Goal: Information Seeking & Learning: Learn about a topic

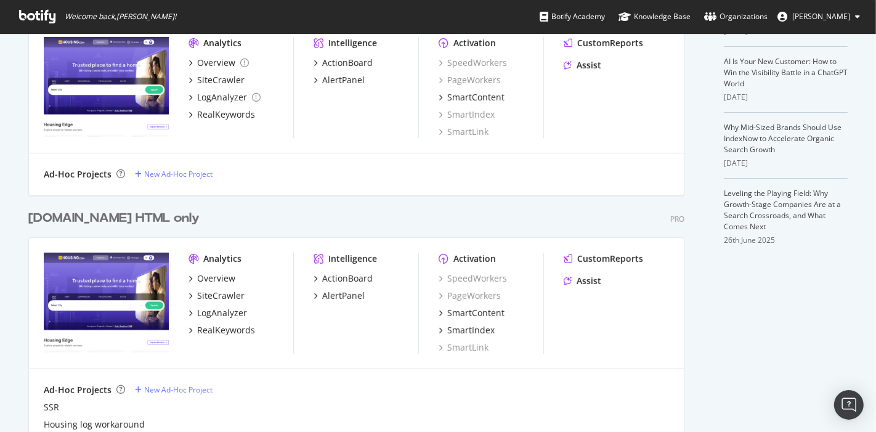
scroll to position [316, 0]
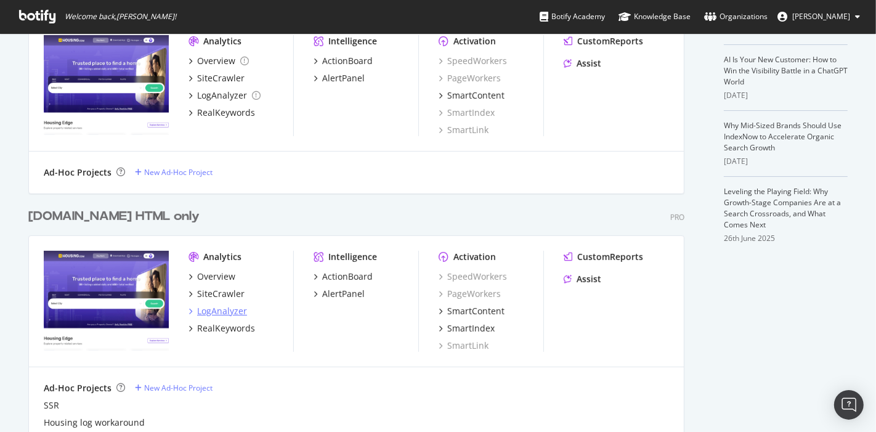
click at [201, 315] on div "LogAnalyzer" at bounding box center [222, 311] width 50 height 12
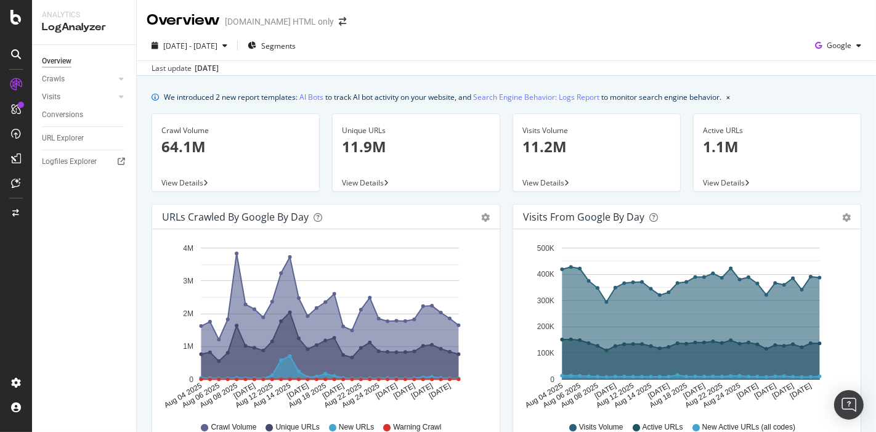
click at [201, 315] on rect "A chart." at bounding box center [330, 314] width 258 height 132
click at [60, 132] on div "URL Explorer" at bounding box center [63, 138] width 42 height 13
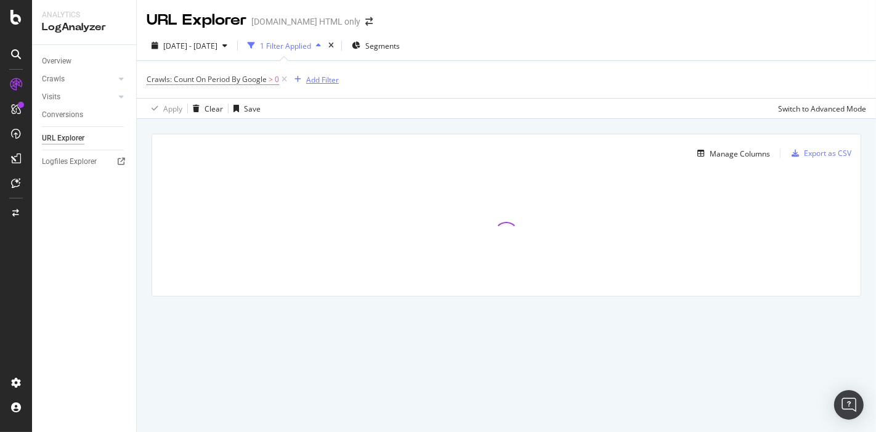
click at [325, 76] on div "Add Filter" at bounding box center [322, 80] width 33 height 10
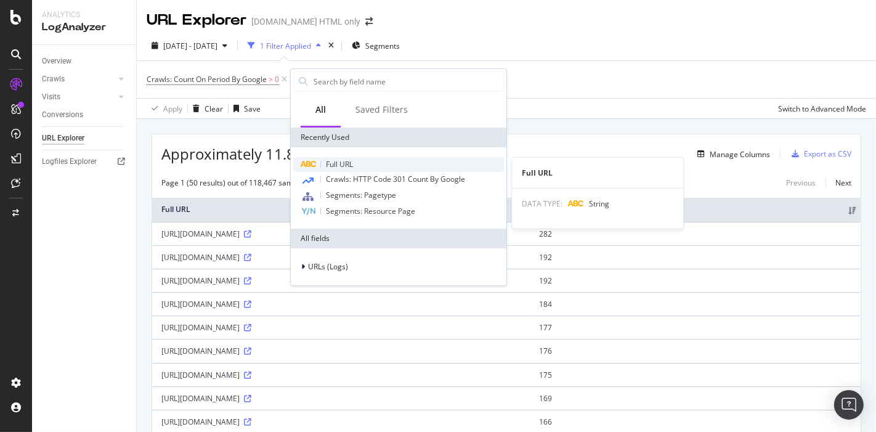
click at [332, 159] on span "Full URL" at bounding box center [339, 164] width 27 height 10
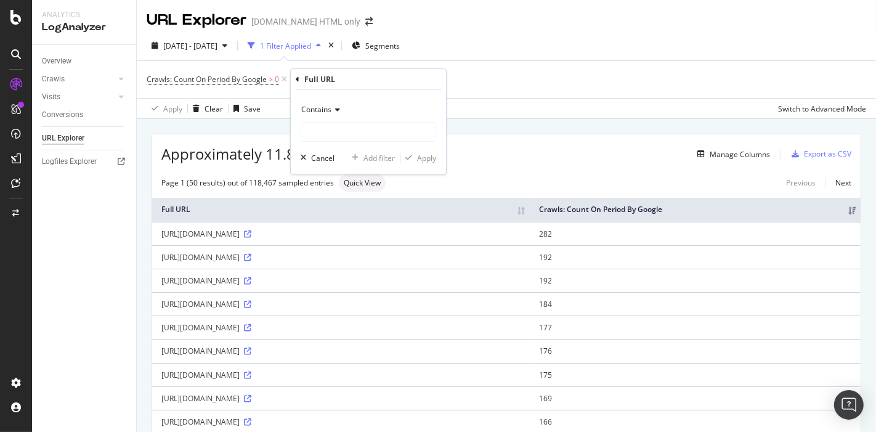
click at [325, 111] on span "Contains" at bounding box center [316, 109] width 30 height 10
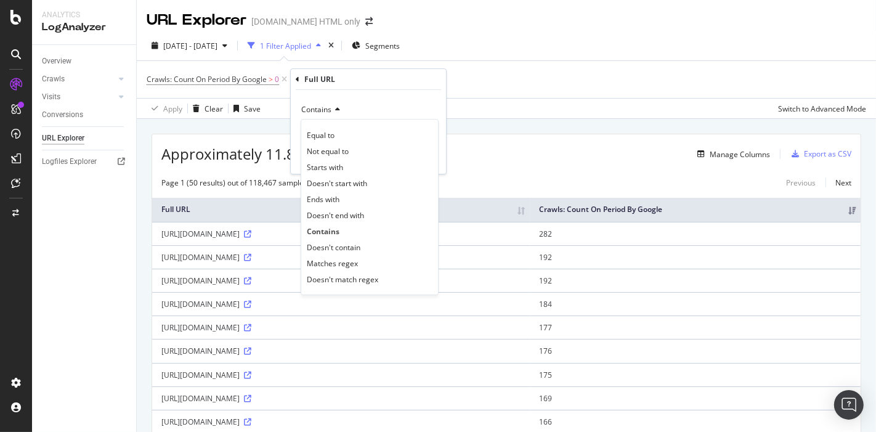
click at [325, 111] on span "Contains" at bounding box center [316, 109] width 30 height 10
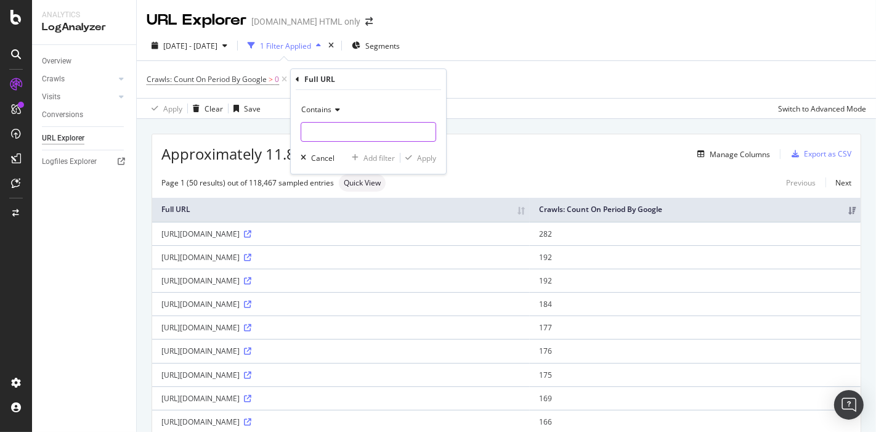
click at [321, 129] on input "text" at bounding box center [368, 132] width 134 height 20
type input "/lite"
click at [426, 164] on div "Contains /lite Cancel Add filter Apply" at bounding box center [368, 132] width 155 height 84
click at [426, 159] on div "Apply" at bounding box center [426, 158] width 19 height 10
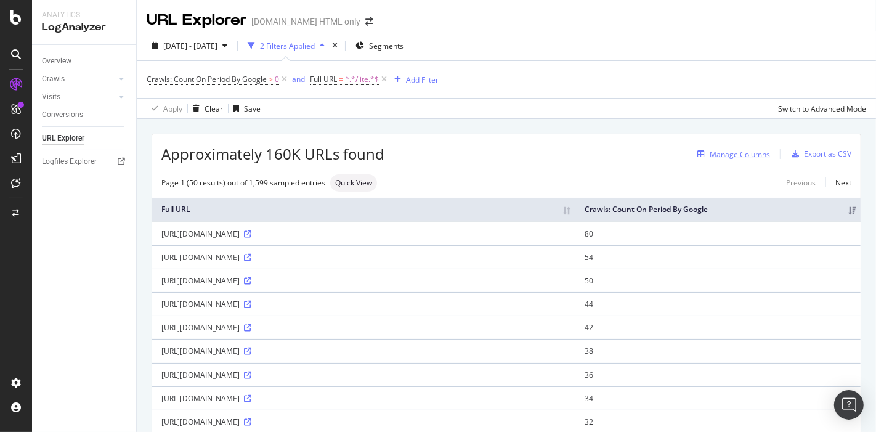
click at [739, 155] on div "Manage Columns" at bounding box center [739, 154] width 60 height 10
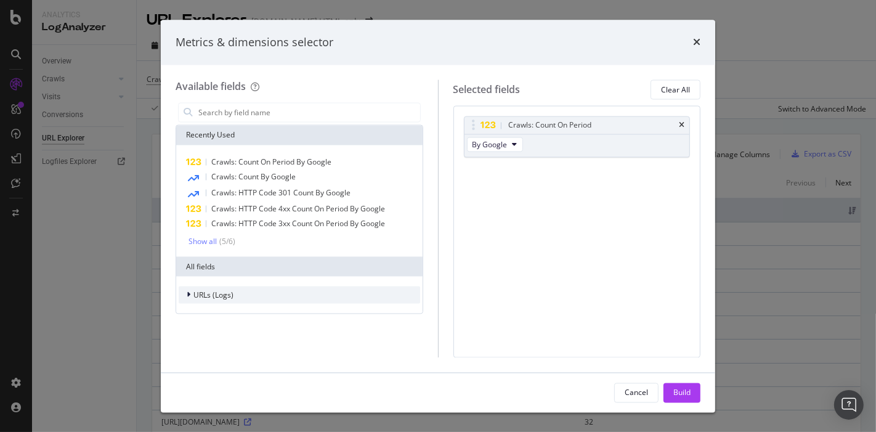
click at [200, 293] on span "URLs (Logs)" at bounding box center [213, 294] width 40 height 10
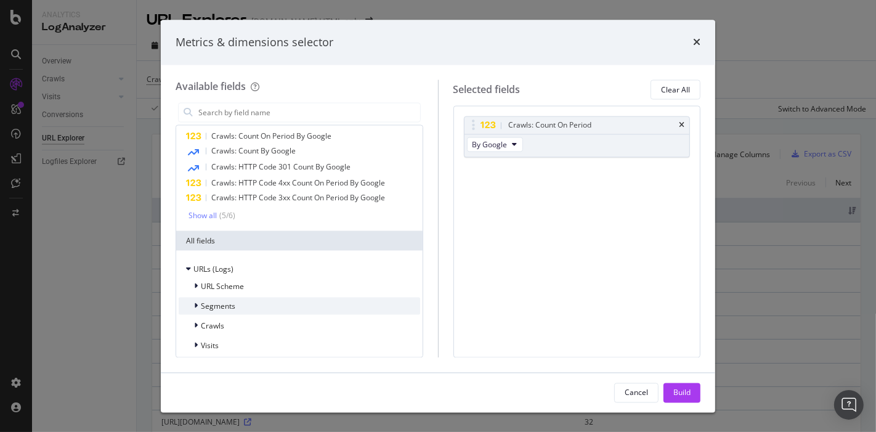
click at [202, 301] on span "Segments" at bounding box center [218, 306] width 34 height 10
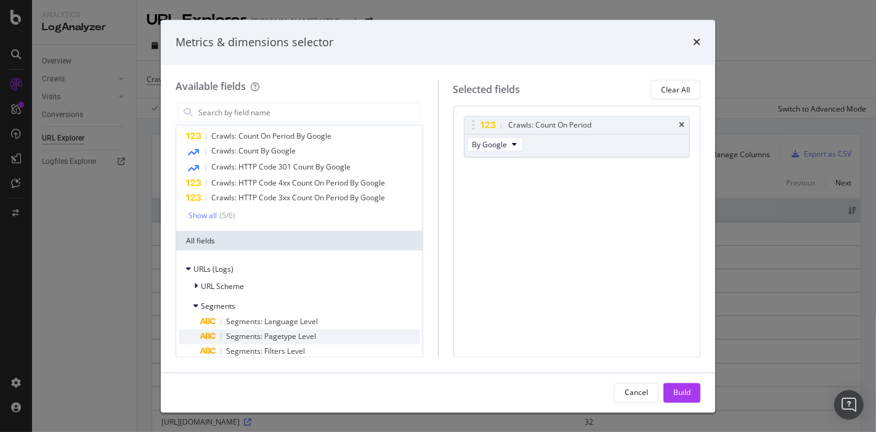
click at [294, 336] on span "Segments: Pagetype Level" at bounding box center [271, 336] width 90 height 10
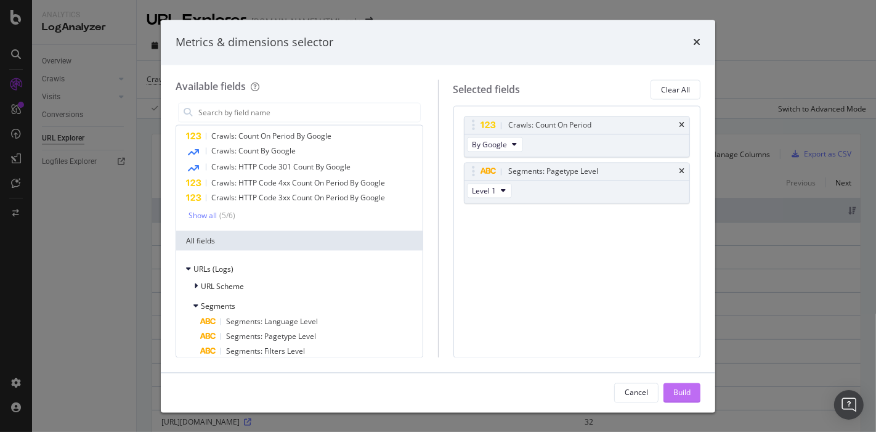
click at [680, 384] on div "Build" at bounding box center [681, 392] width 17 height 18
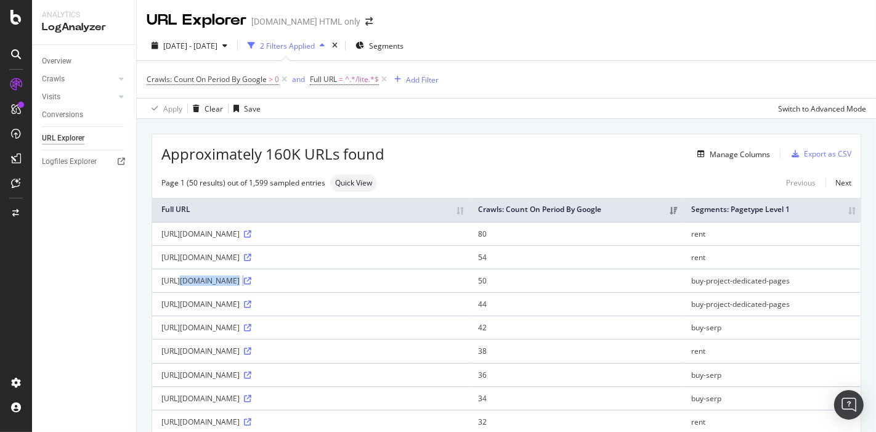
drag, startPoint x: 160, startPoint y: 288, endPoint x: 342, endPoint y: 300, distance: 182.1
click at [342, 292] on td "https://housing.com/in/buy/projects/page/753/lite" at bounding box center [310, 279] width 317 height 23
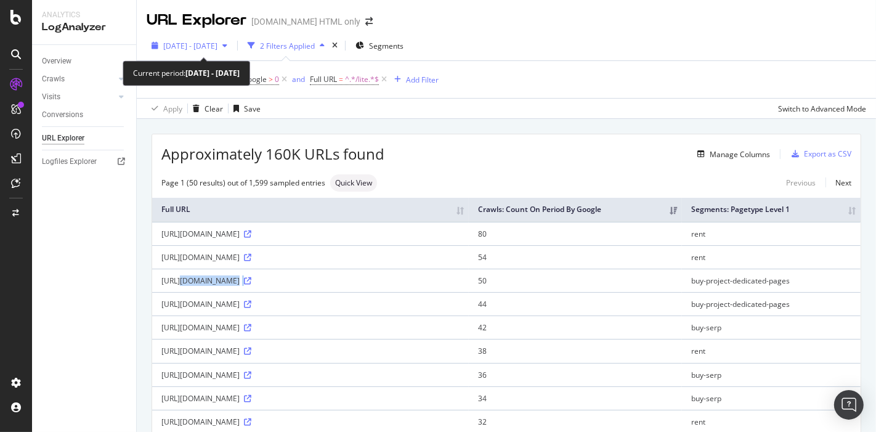
click at [217, 41] on span "[DATE] - [DATE]" at bounding box center [190, 46] width 54 height 10
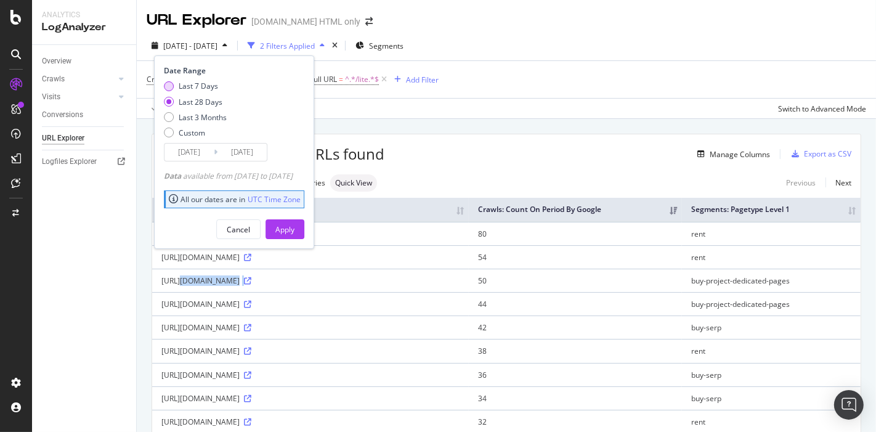
click at [192, 85] on div "Last 7 Days" at bounding box center [198, 86] width 39 height 10
type input "2025/08/27"
click at [304, 235] on button "Apply" at bounding box center [284, 229] width 39 height 20
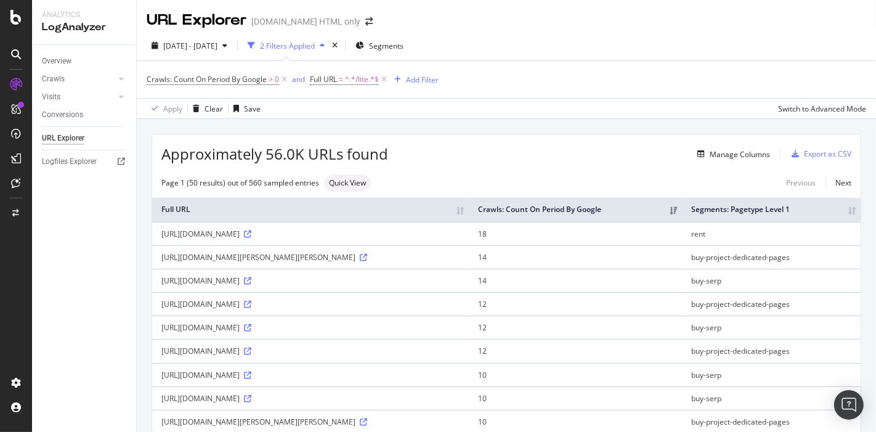
drag, startPoint x: 160, startPoint y: 240, endPoint x: 502, endPoint y: 247, distance: 341.8
click at [469, 245] on td "https://housing.com/rent/bachelor-flats-for-rent-in-bangalore-karnataka-L4P38f9…" at bounding box center [310, 233] width 317 height 23
copy div "https://housing.com/rent/bachelor-flats-for-rent-in-bangalore-karnataka-L4P38f9…"
click at [744, 147] on button "Manage Columns" at bounding box center [731, 154] width 78 height 15
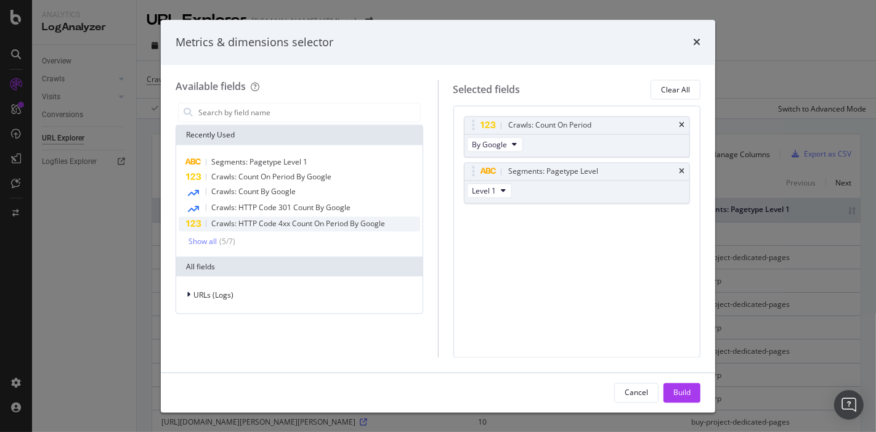
click at [281, 222] on span "Crawls: HTTP Code 4xx Count On Period By Google" at bounding box center [298, 224] width 174 height 10
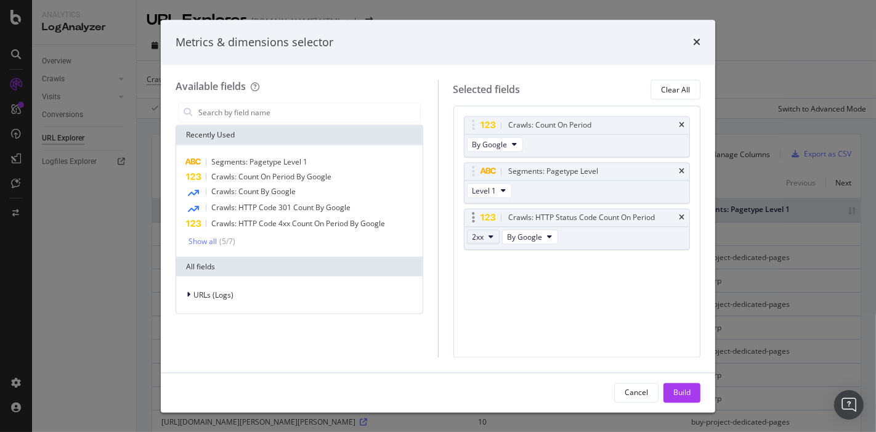
click at [488, 240] on button "2xx" at bounding box center [483, 237] width 33 height 15
click at [487, 262] on span "2xx" at bounding box center [493, 257] width 33 height 11
drag, startPoint x: 543, startPoint y: 175, endPoint x: 525, endPoint y: 127, distance: 50.5
click at [525, 127] on body "Analytics LogAnalyzer Overview Crawls Daily Distribution Segments Distribution …" at bounding box center [438, 216] width 876 height 432
click at [258, 222] on span "Crawls: HTTP Code 4xx Count On Period By Google" at bounding box center [298, 224] width 174 height 10
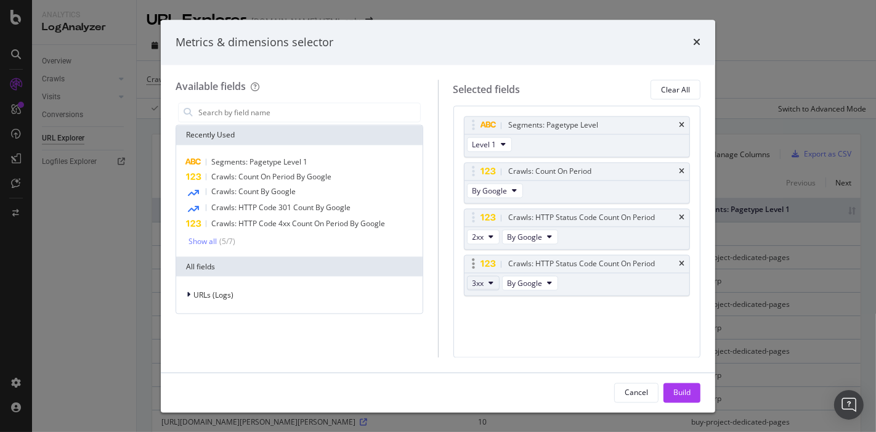
click at [477, 283] on span "3xx" at bounding box center [478, 283] width 12 height 10
click at [299, 225] on span "Crawls: HTTP Code 4xx Count On Period By Google" at bounding box center [298, 224] width 174 height 10
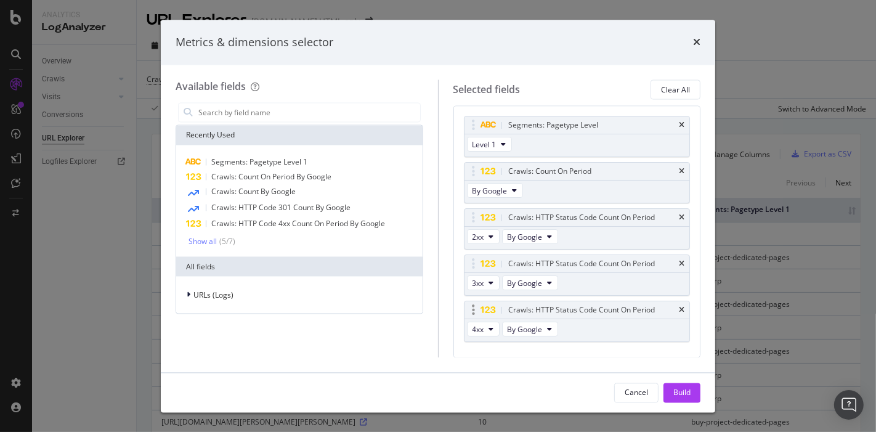
scroll to position [24, 0]
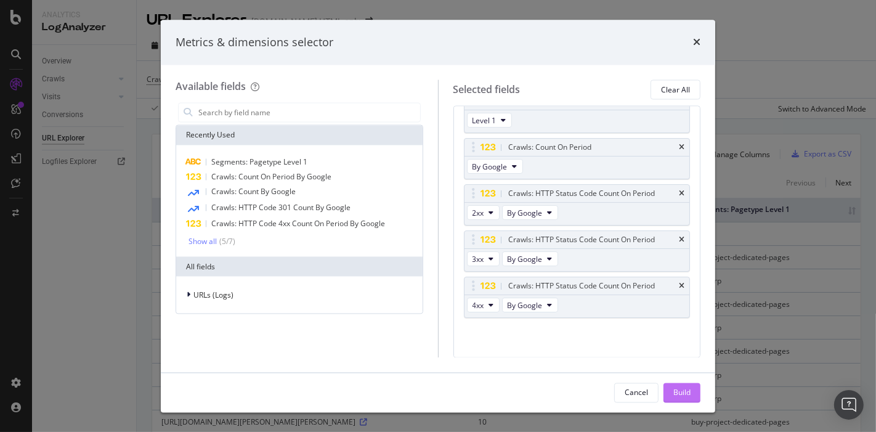
click at [672, 389] on button "Build" at bounding box center [681, 392] width 37 height 20
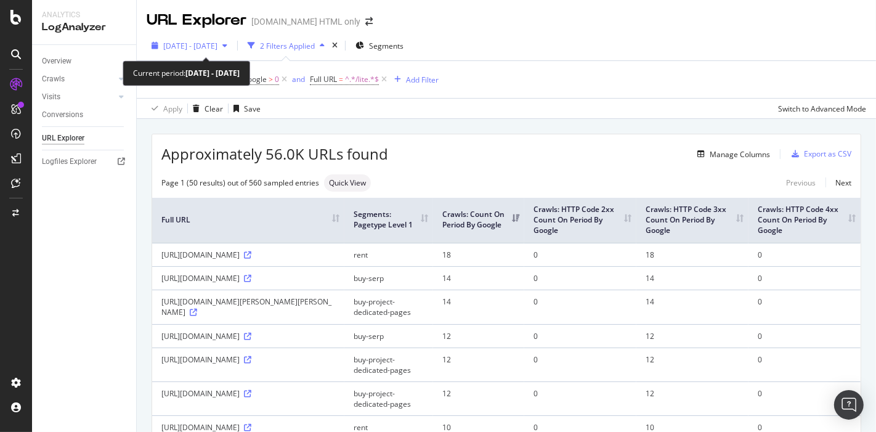
click at [217, 46] on span "2025 Aug. 27th - Sep. 2nd" at bounding box center [190, 46] width 54 height 10
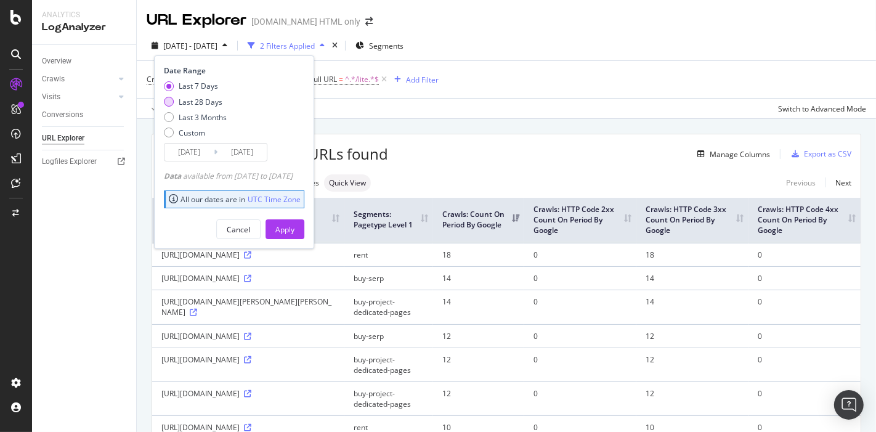
click at [185, 103] on div "Last 28 Days" at bounding box center [201, 102] width 44 height 10
type input "[DATE]"
click at [293, 220] on button "Apply" at bounding box center [284, 229] width 39 height 20
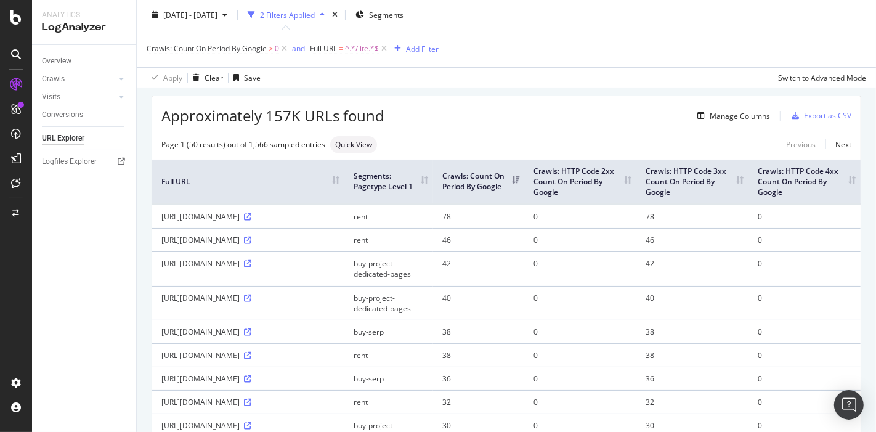
scroll to position [39, 0]
click at [403, 18] on span "Segments" at bounding box center [386, 14] width 34 height 10
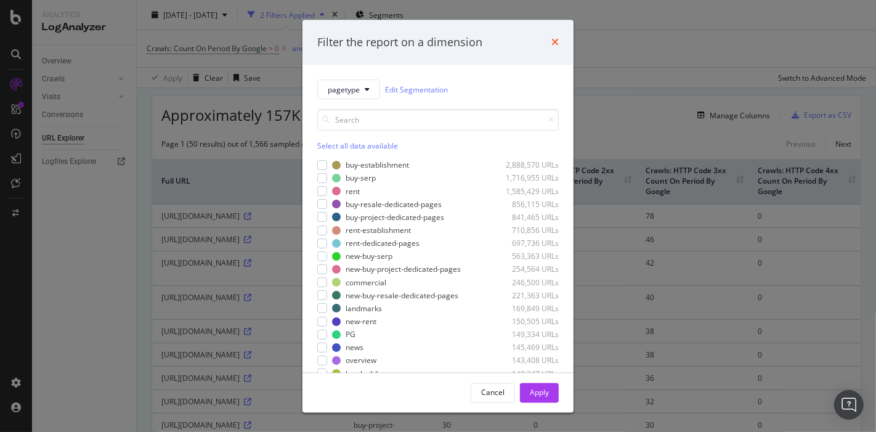
click at [557, 42] on icon "times" at bounding box center [554, 43] width 7 height 10
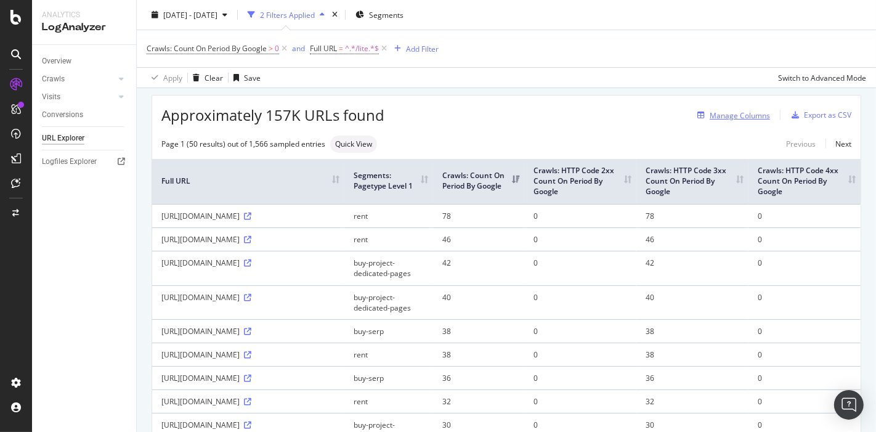
click at [725, 115] on div "Manage Columns" at bounding box center [739, 115] width 60 height 10
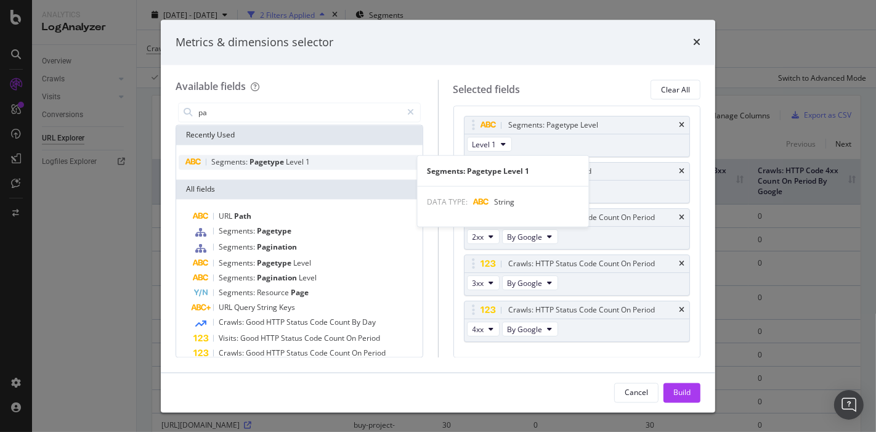
type input "pa"
click at [253, 164] on span "Pagetype" at bounding box center [267, 162] width 36 height 10
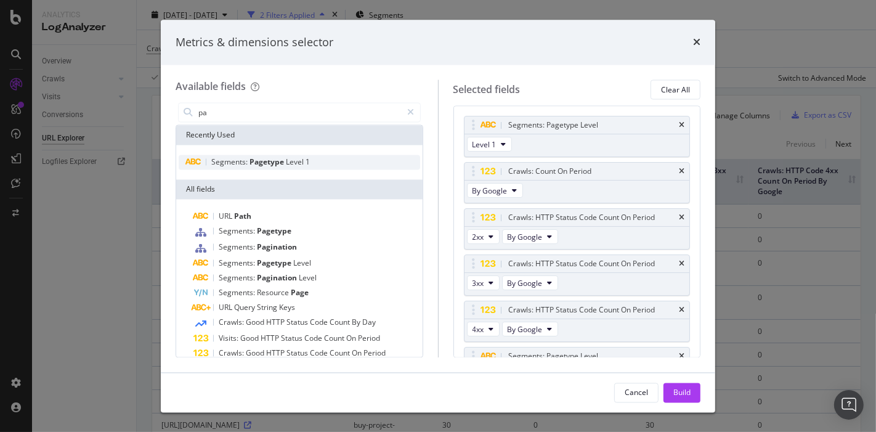
scroll to position [29, 0]
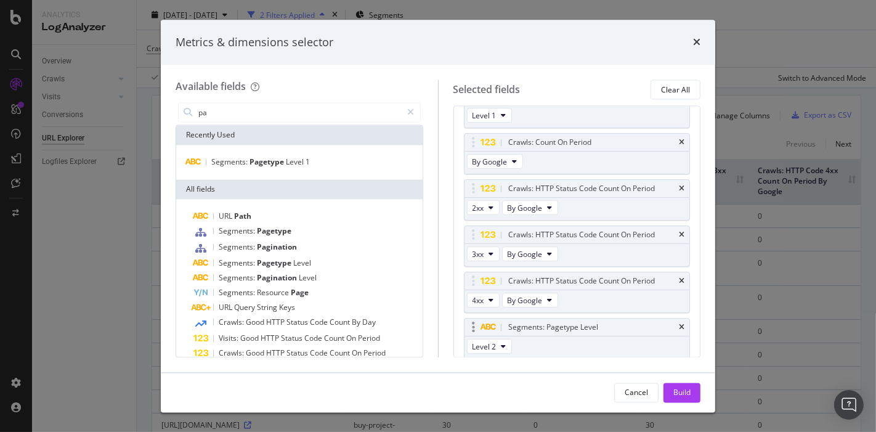
click at [675, 324] on div "Segments: Pagetype Level" at bounding box center [576, 327] width 225 height 17
click at [413, 109] on icon "modal" at bounding box center [411, 112] width 7 height 9
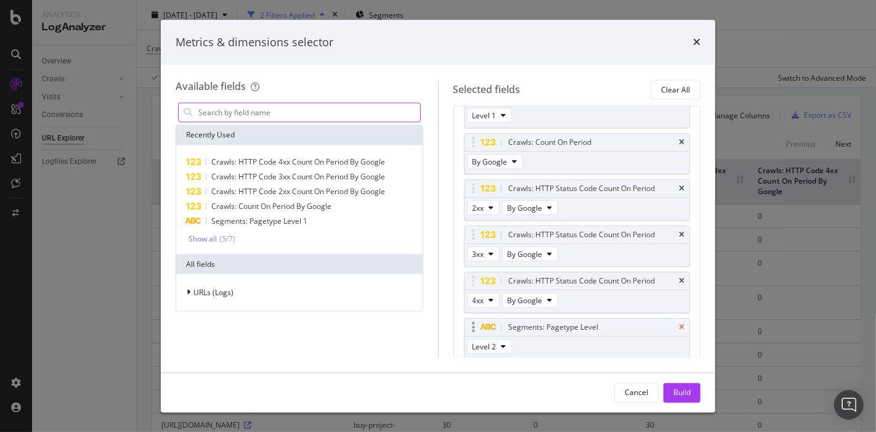
click at [679, 324] on icon "times" at bounding box center [682, 327] width 6 height 7
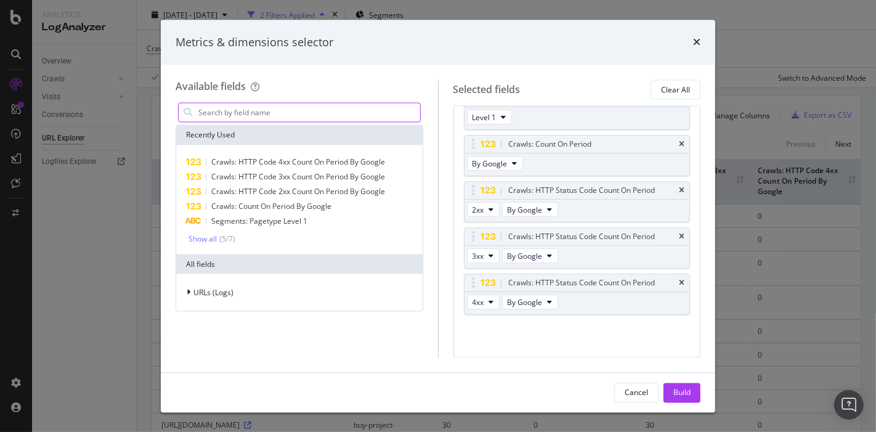
scroll to position [24, 0]
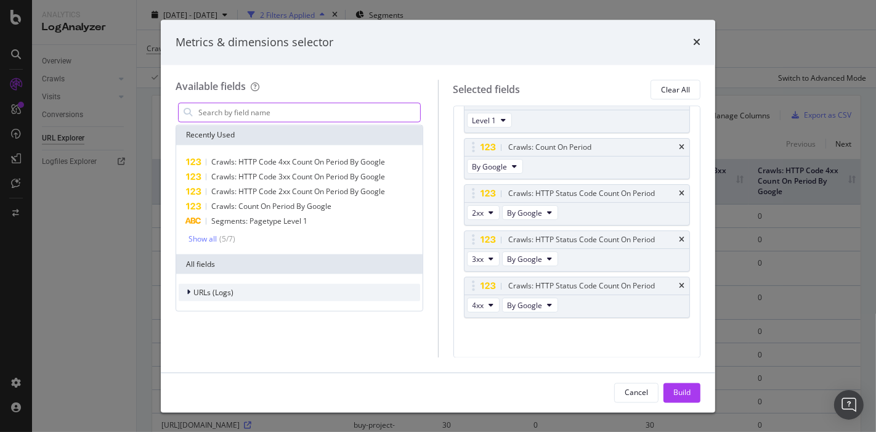
click at [208, 289] on span "URLs (Logs)" at bounding box center [213, 292] width 40 height 10
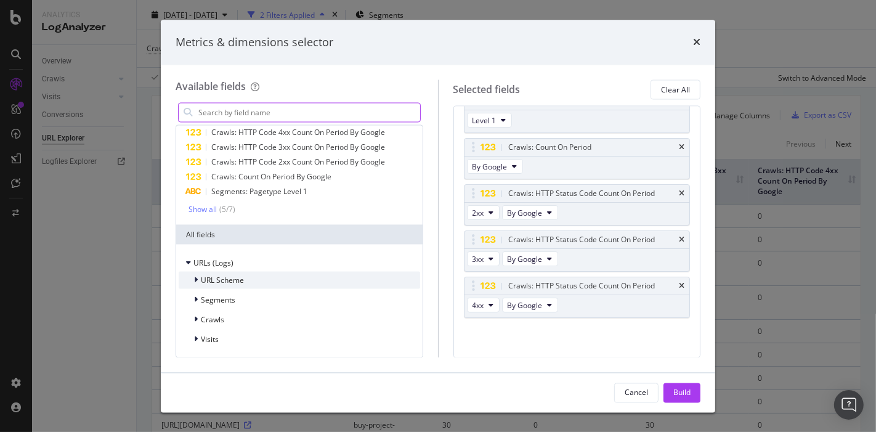
click at [211, 272] on div "URL Scheme" at bounding box center [299, 280] width 241 height 17
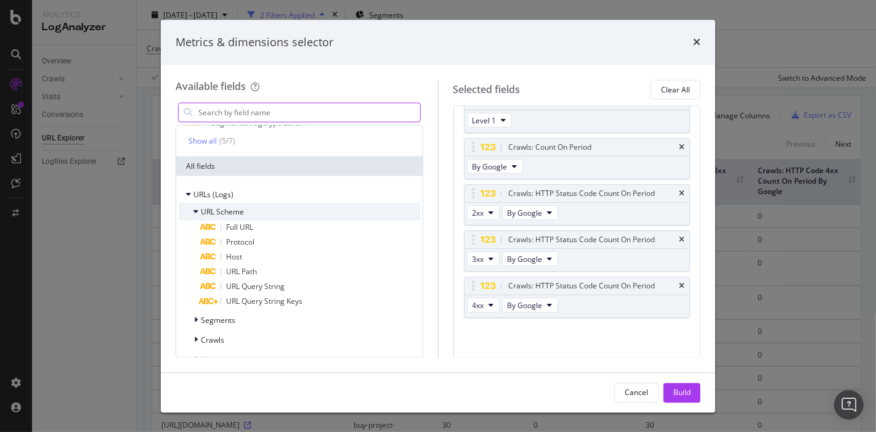
scroll to position [118, 0]
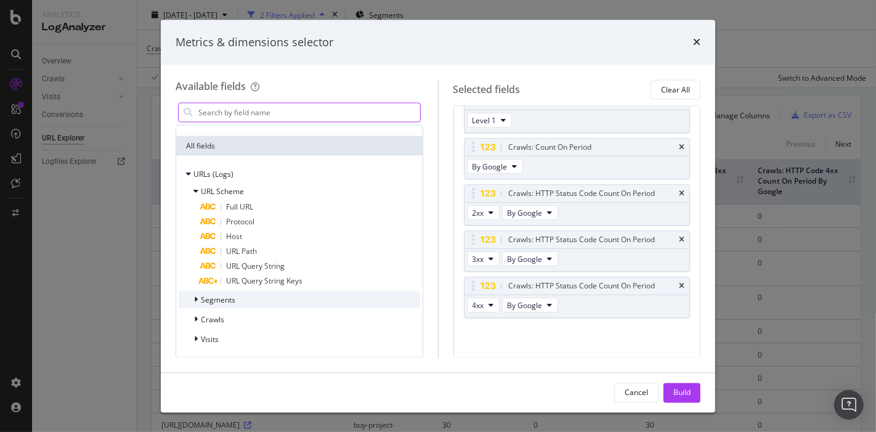
click at [204, 298] on span "Segments" at bounding box center [218, 299] width 34 height 10
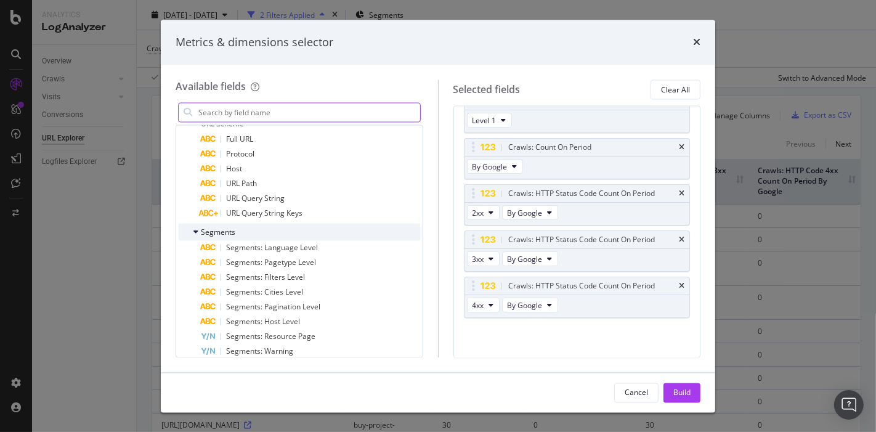
scroll to position [193, 0]
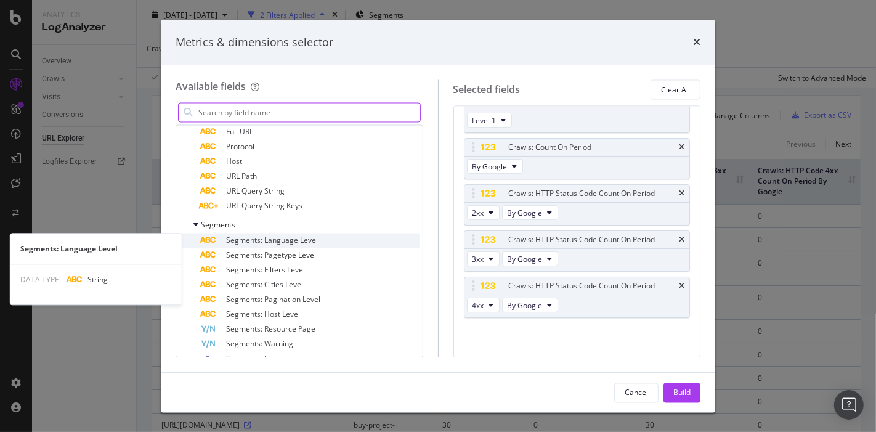
click at [262, 241] on span "Segments: Language Level" at bounding box center [272, 240] width 92 height 10
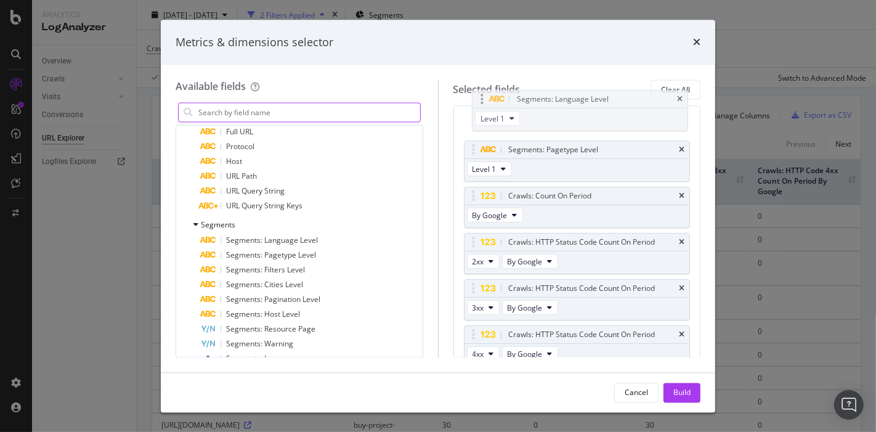
scroll to position [0, 0]
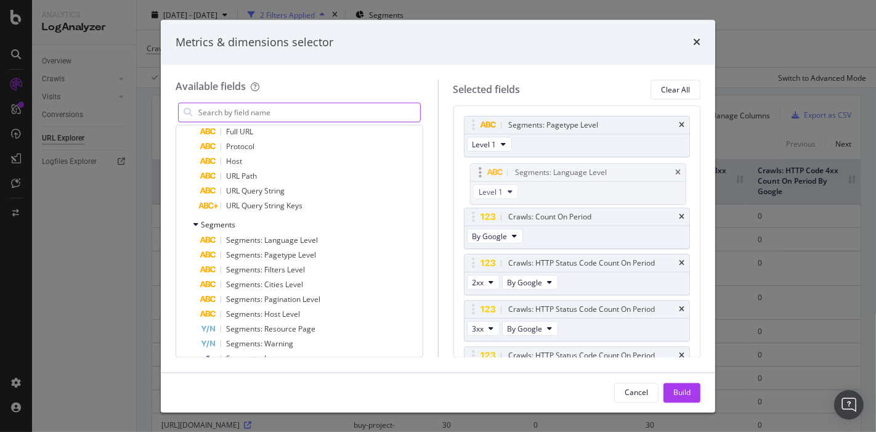
drag, startPoint x: 582, startPoint y: 341, endPoint x: 589, endPoint y: 188, distance: 152.9
click at [589, 188] on body "Analytics LogAnalyzer Overview Crawls Daily Distribution Segments Distribution …" at bounding box center [438, 216] width 876 height 432
click at [674, 395] on div "Build" at bounding box center [681, 392] width 17 height 10
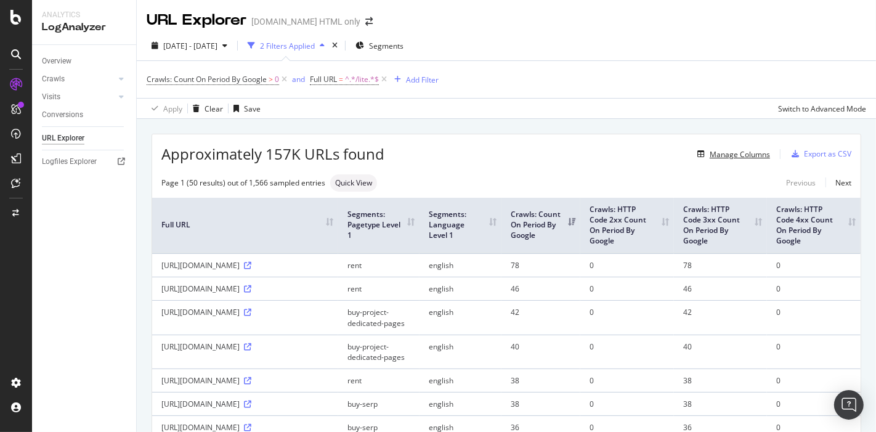
scroll to position [2, 0]
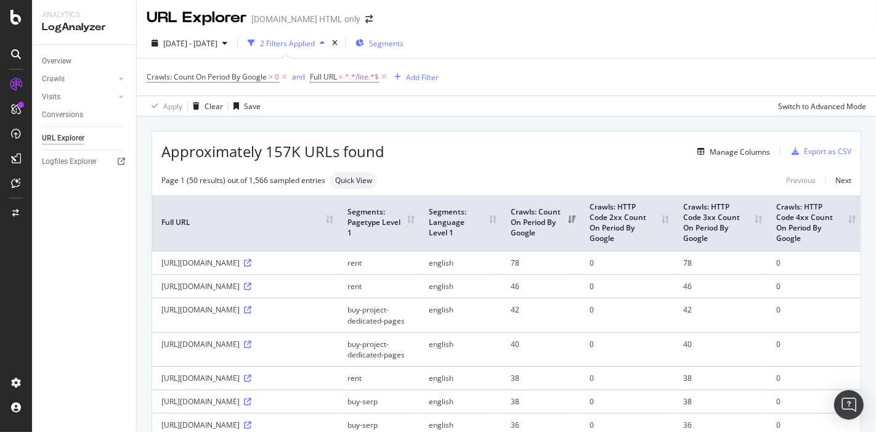
click at [398, 47] on span "Segments" at bounding box center [386, 43] width 34 height 10
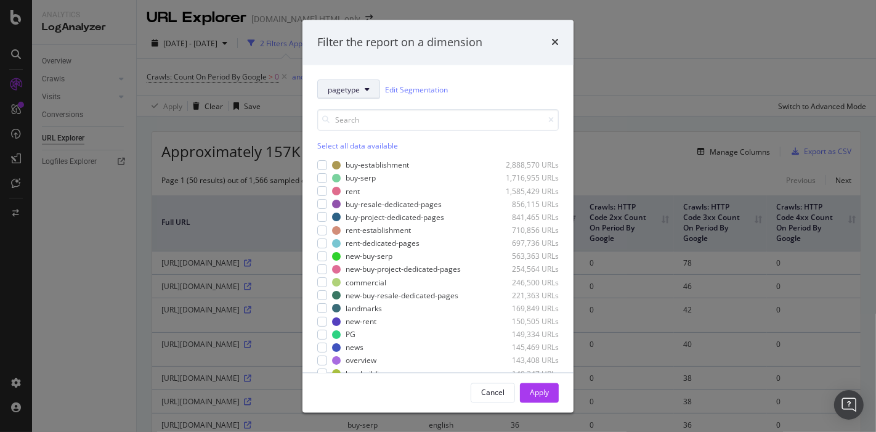
click at [360, 92] on button "pagetype" at bounding box center [348, 90] width 63 height 20
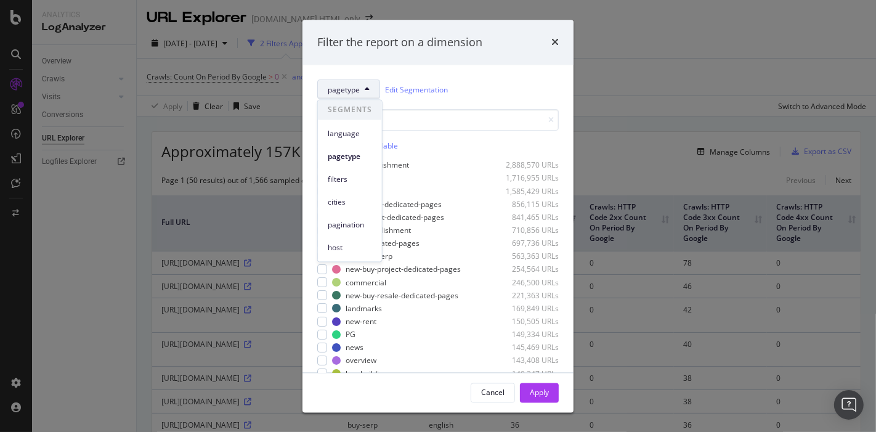
click at [339, 143] on div "pagetype" at bounding box center [350, 153] width 64 height 23
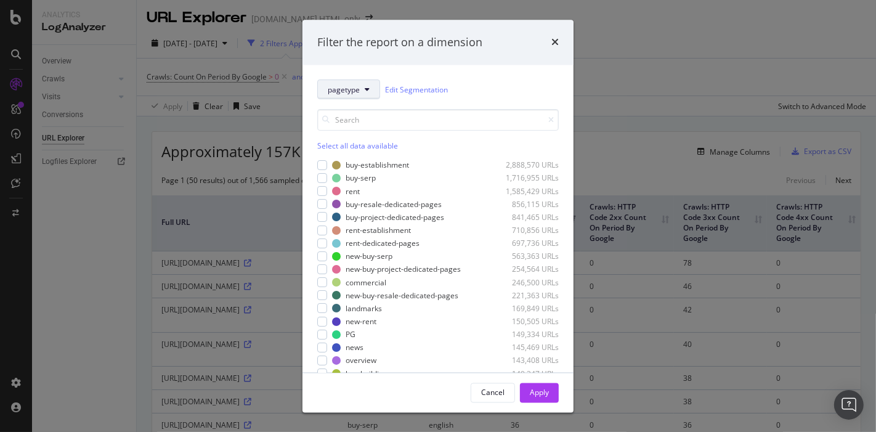
click at [345, 96] on button "pagetype" at bounding box center [348, 90] width 63 height 20
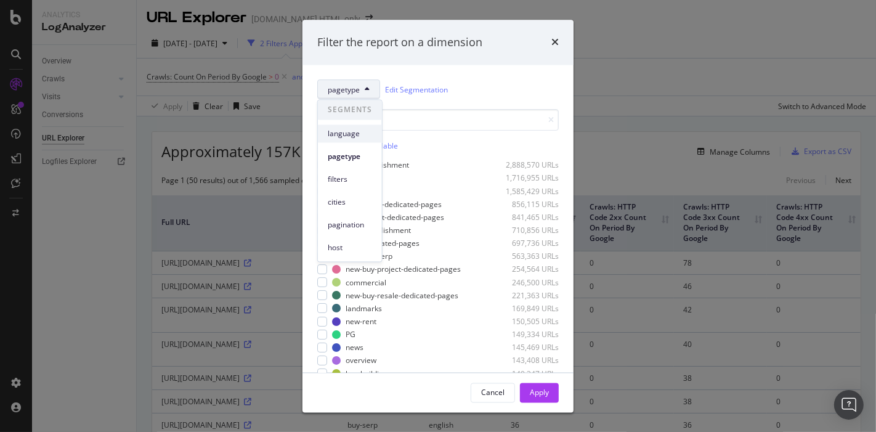
click at [336, 131] on span "language" at bounding box center [350, 133] width 44 height 11
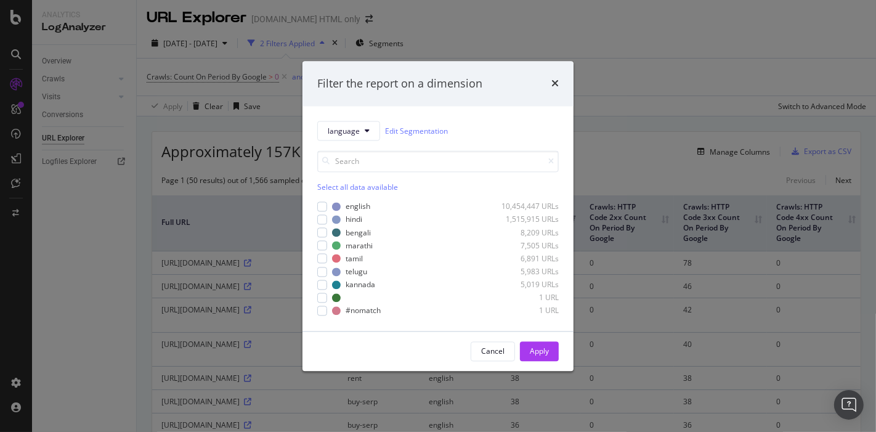
click at [331, 188] on div "Select all data available" at bounding box center [437, 187] width 241 height 10
click at [315, 214] on div "language Edit Segmentation Unselect all data available english 10,454,447 URLs …" at bounding box center [437, 219] width 271 height 224
click at [321, 208] on icon "modal" at bounding box center [323, 206] width 6 height 6
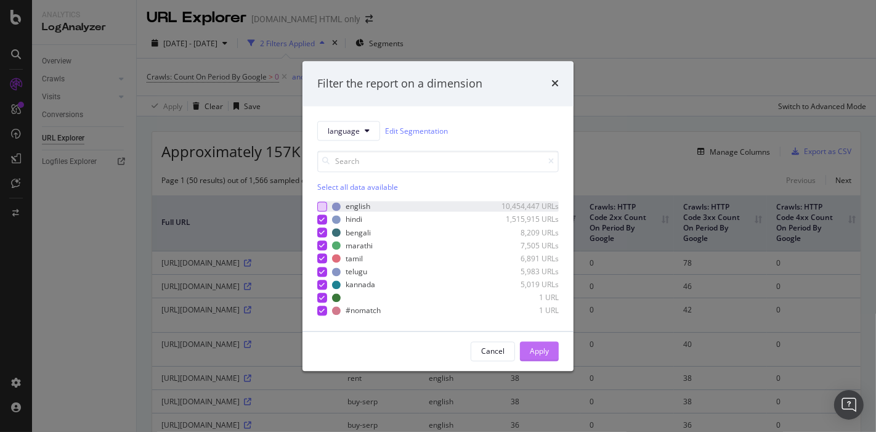
click at [534, 342] on div "Apply" at bounding box center [539, 351] width 19 height 18
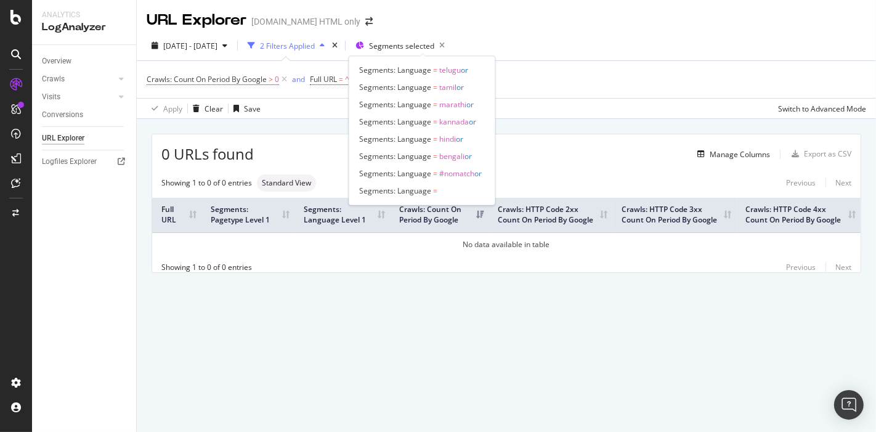
click at [428, 59] on div "Segments: Language = telugu or Segments: Language = tamil or Segments: Language…" at bounding box center [422, 130] width 147 height 149
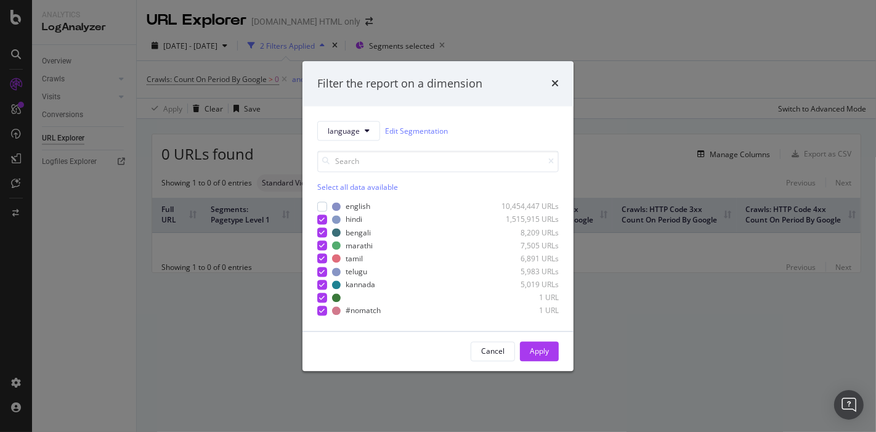
click at [332, 180] on div "Select all data available" at bounding box center [437, 172] width 241 height 42
click at [324, 187] on div "Select all data available" at bounding box center [437, 187] width 241 height 10
click at [538, 349] on div "Apply" at bounding box center [539, 350] width 19 height 10
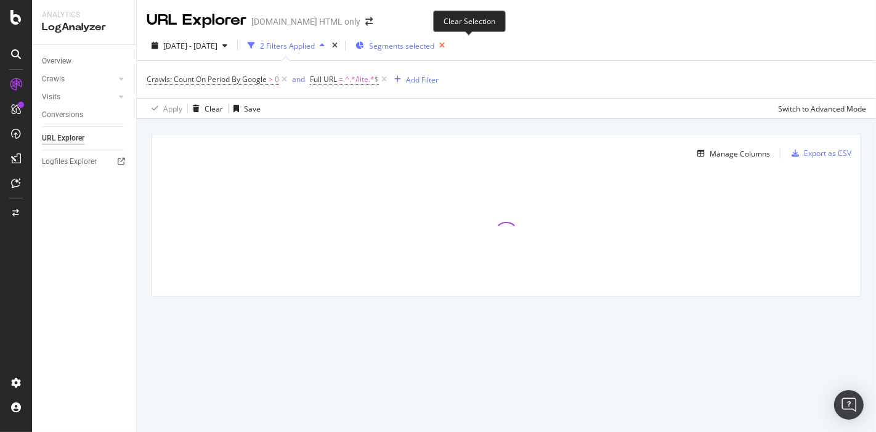
click at [450, 48] on icon "button" at bounding box center [441, 45] width 15 height 17
click at [720, 147] on div "Manage Columns" at bounding box center [731, 154] width 78 height 14
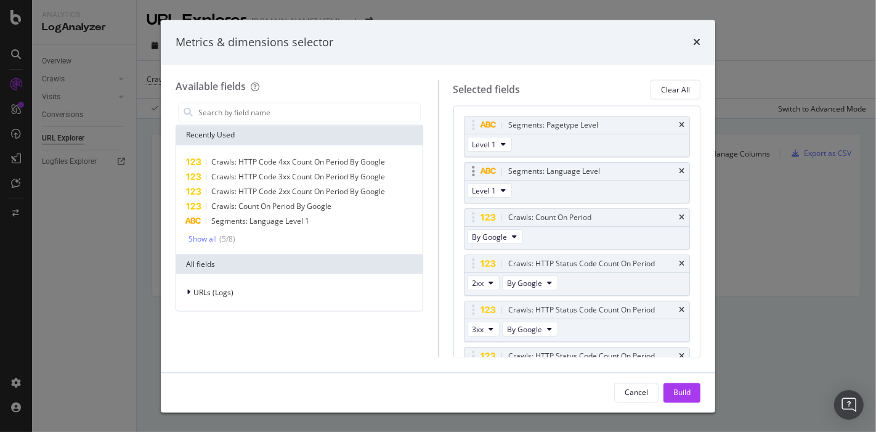
click at [666, 169] on div "Segments: Language Level" at bounding box center [576, 171] width 225 height 17
click at [679, 173] on icon "times" at bounding box center [682, 171] width 6 height 7
click at [682, 387] on div "Build" at bounding box center [681, 392] width 17 height 10
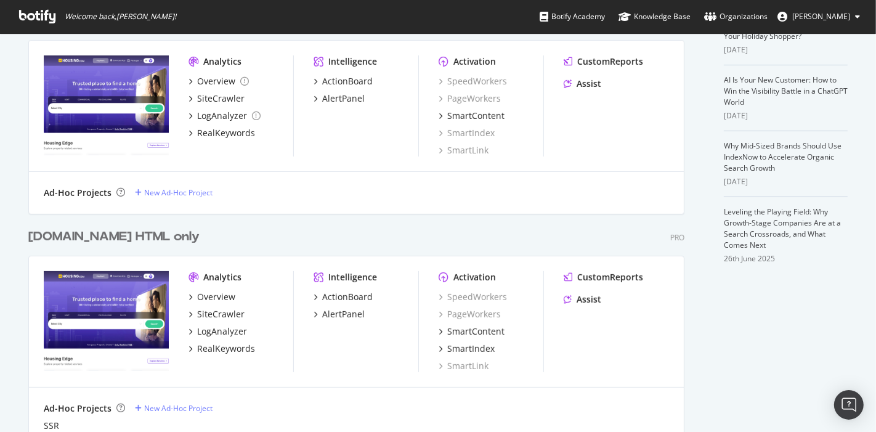
scroll to position [385, 0]
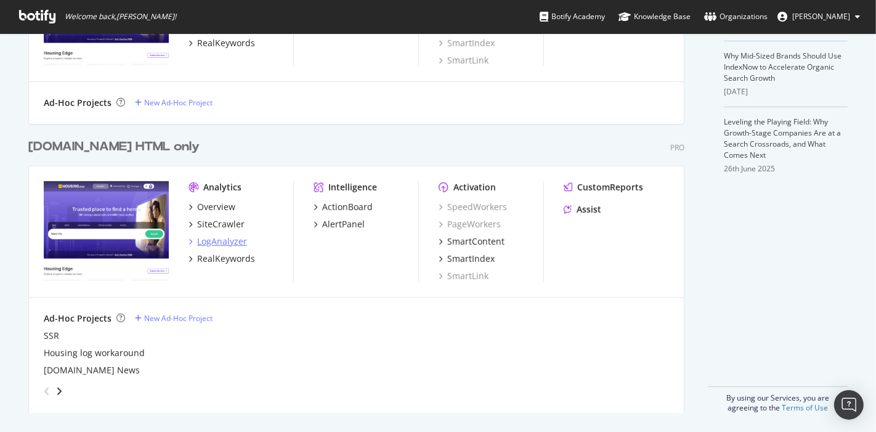
click at [238, 239] on div "LogAnalyzer" at bounding box center [222, 241] width 50 height 12
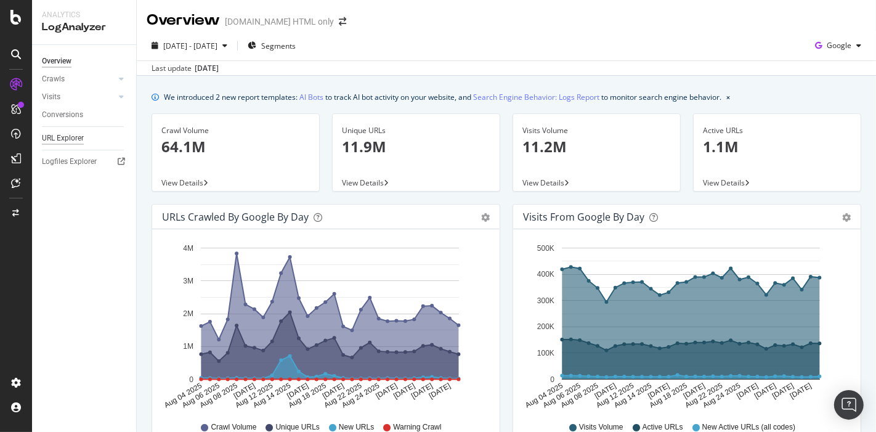
click at [69, 144] on div "URL Explorer" at bounding box center [63, 138] width 42 height 13
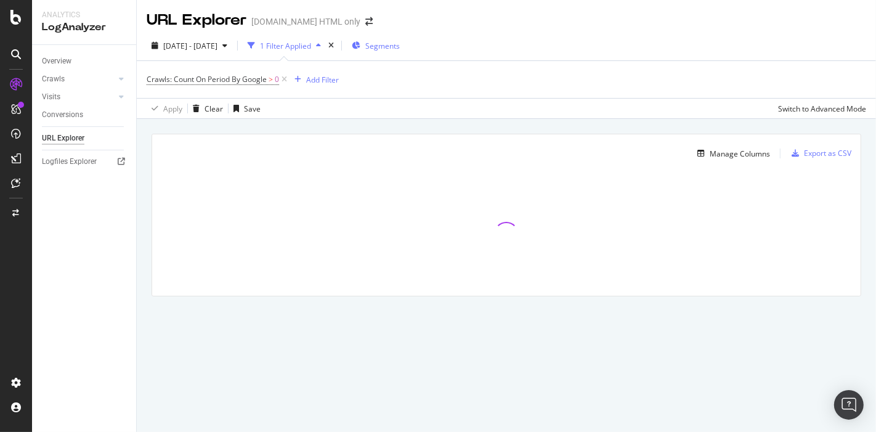
click at [397, 52] on div "Segments" at bounding box center [376, 45] width 48 height 18
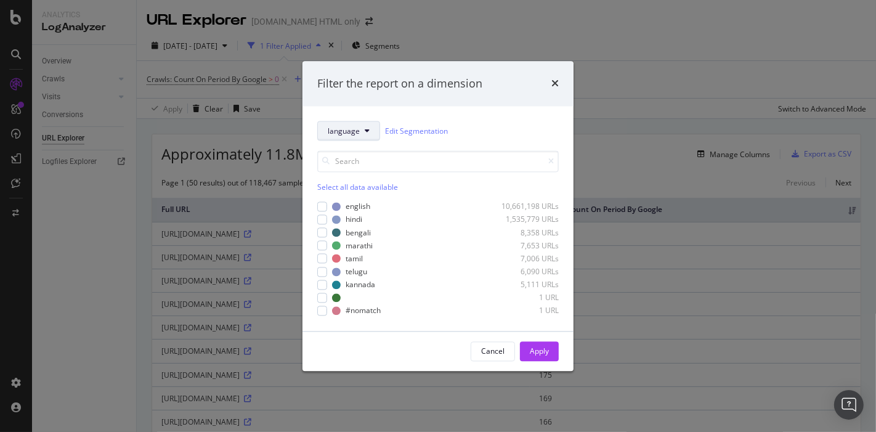
click at [359, 134] on button "language" at bounding box center [348, 131] width 63 height 20
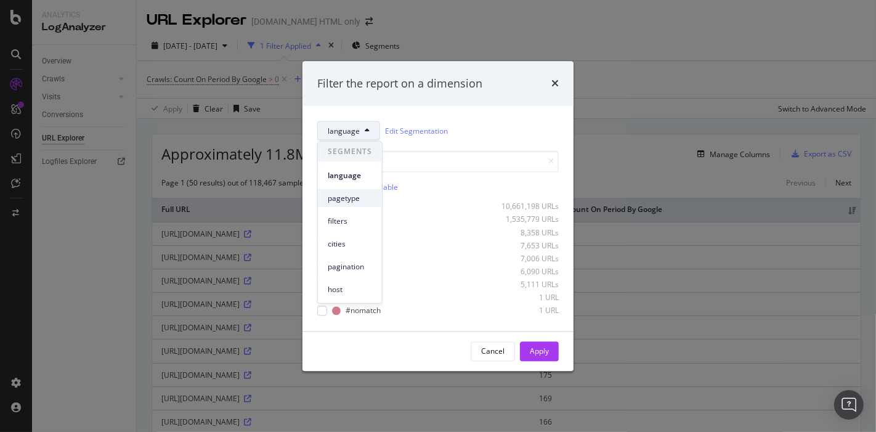
click at [345, 193] on span "pagetype" at bounding box center [350, 197] width 44 height 11
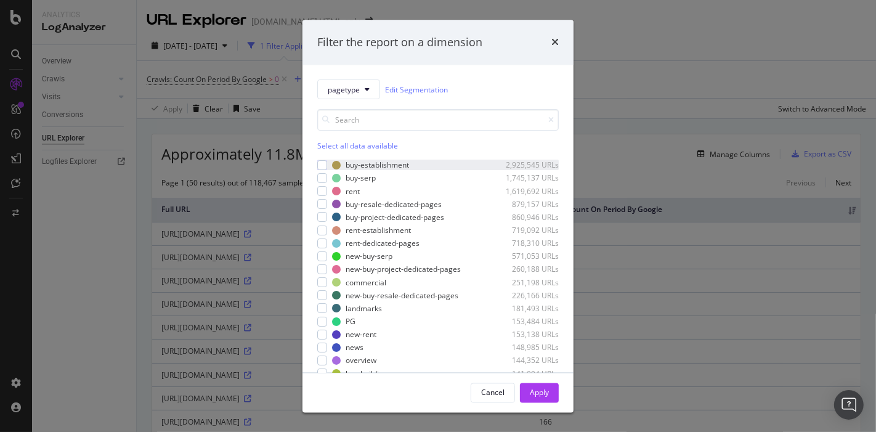
click at [327, 163] on div "buy-establishment 2,925,545 URLs" at bounding box center [437, 165] width 241 height 10
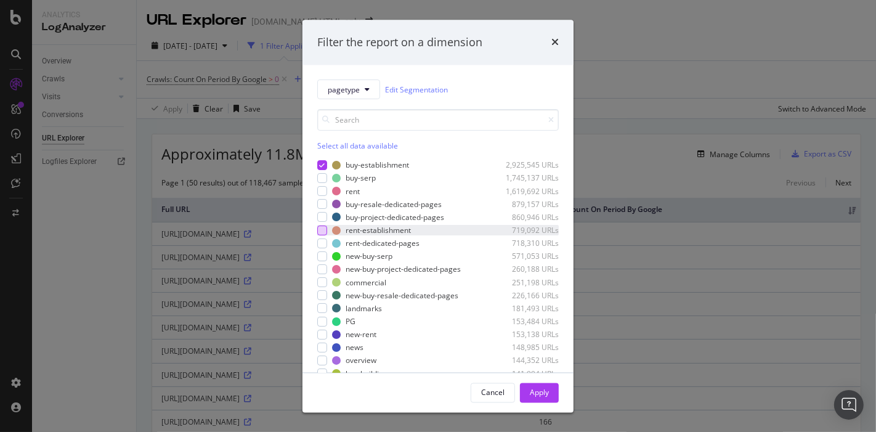
click at [321, 227] on div "modal" at bounding box center [322, 230] width 10 height 10
click at [543, 397] on div "Apply" at bounding box center [539, 392] width 19 height 10
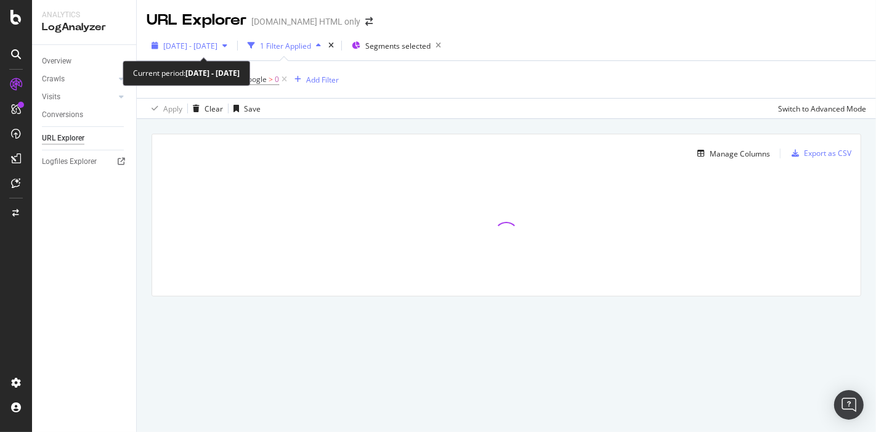
click at [217, 44] on span "[DATE] - [DATE]" at bounding box center [190, 46] width 54 height 10
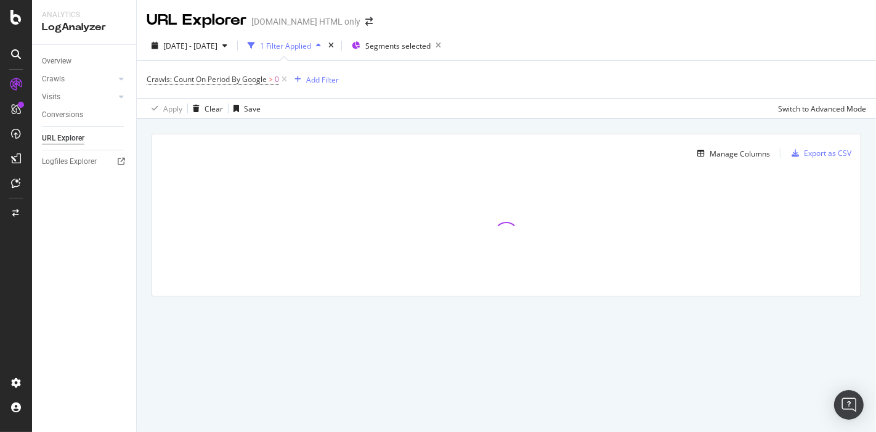
click at [402, 111] on div "Apply Clear Save Switch to Advanced Mode" at bounding box center [506, 108] width 739 height 20
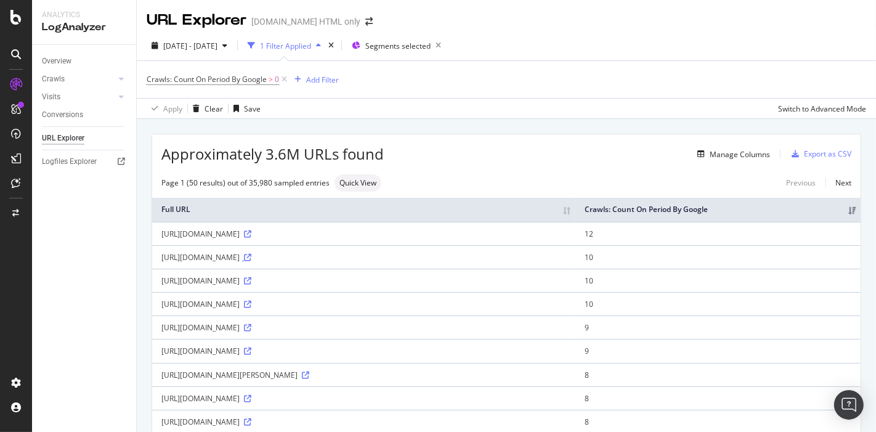
click at [251, 261] on icon at bounding box center [247, 257] width 7 height 7
click at [237, 82] on span "Crawls: Count On Period By Google" at bounding box center [207, 79] width 120 height 10
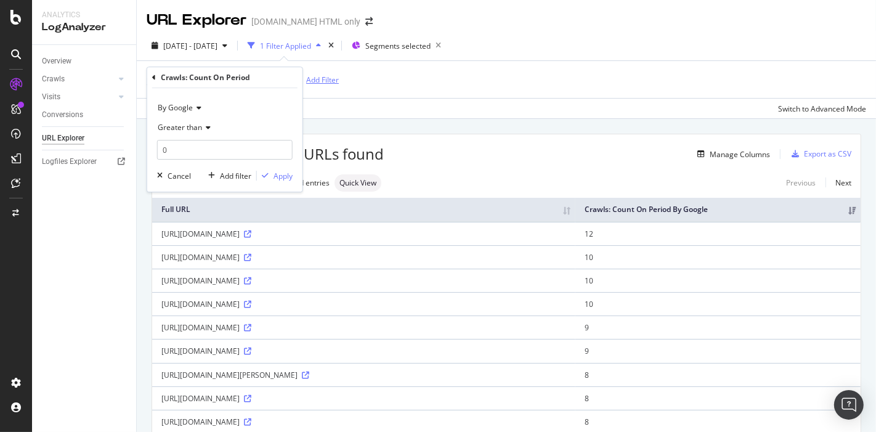
click at [302, 81] on div "button" at bounding box center [297, 79] width 17 height 7
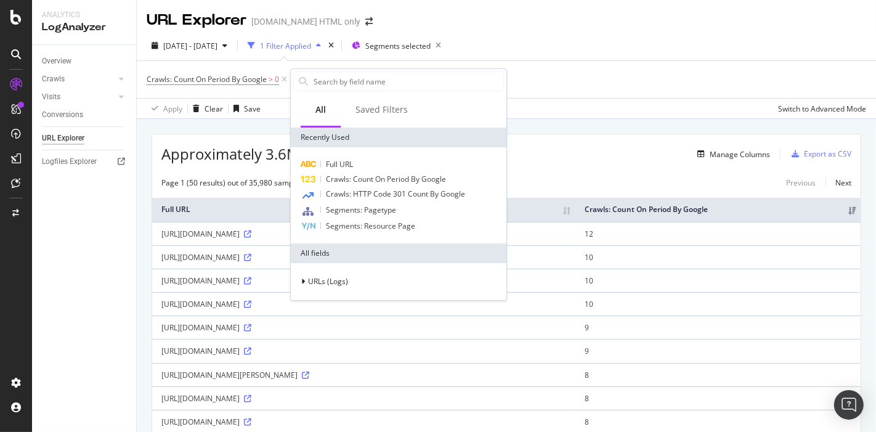
click at [305, 81] on icon at bounding box center [303, 81] width 9 height 9
click at [311, 279] on span "URLs (Logs)" at bounding box center [328, 281] width 40 height 10
click at [318, 342] on span "Crawls" at bounding box center [326, 338] width 23 height 10
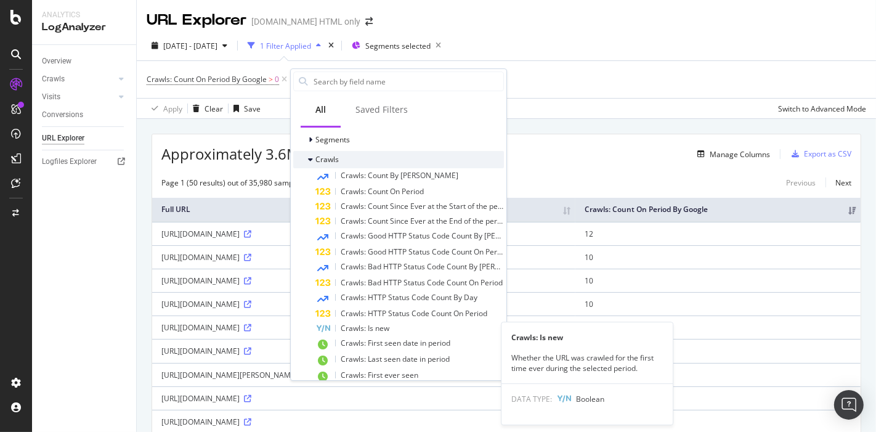
scroll to position [179, 0]
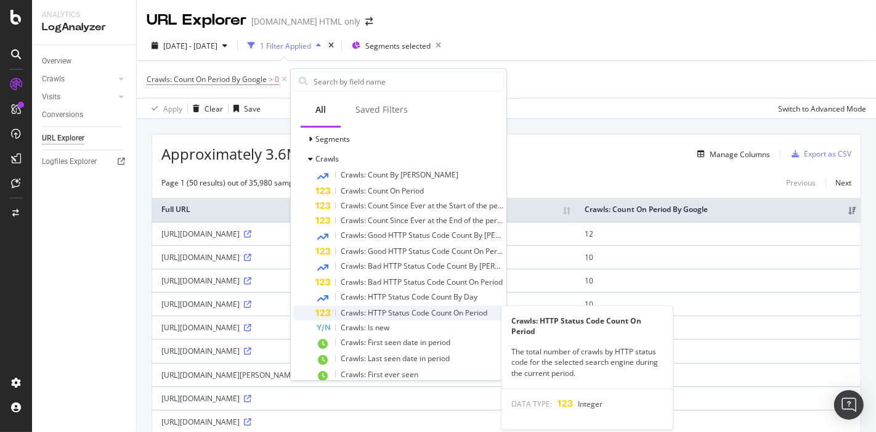
click at [360, 309] on span "Crawls: HTTP Status Code Count On Period" at bounding box center [414, 312] width 147 height 10
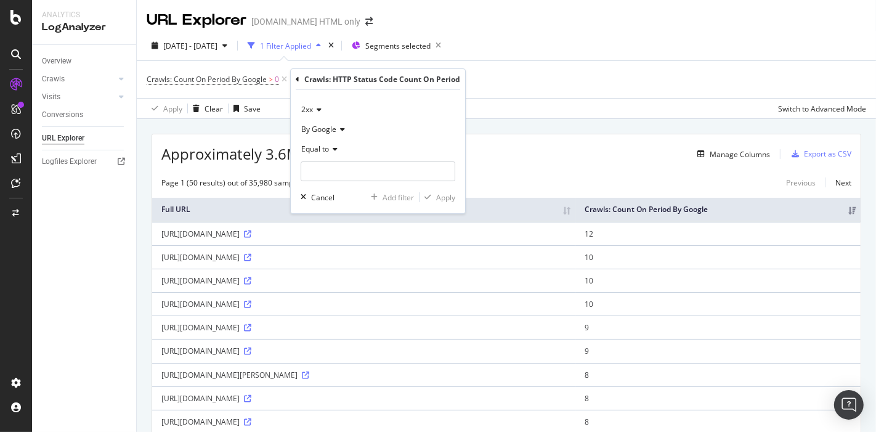
click at [320, 143] on span "Equal to" at bounding box center [315, 148] width 28 height 10
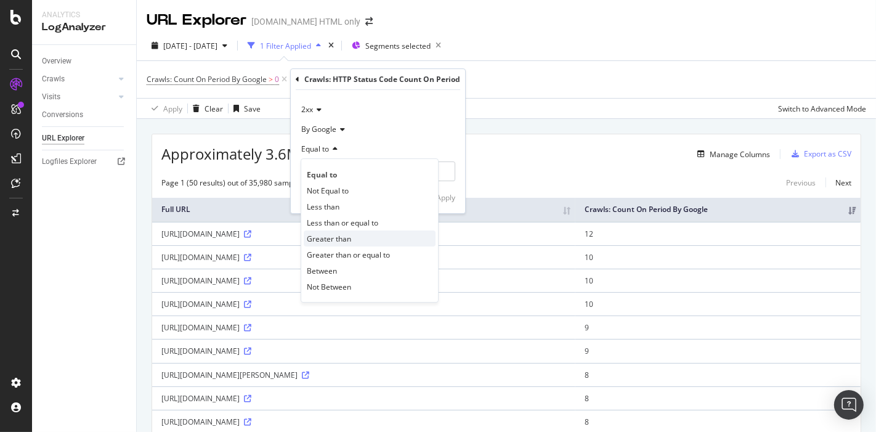
click at [325, 237] on span "Greater than" at bounding box center [329, 238] width 44 height 10
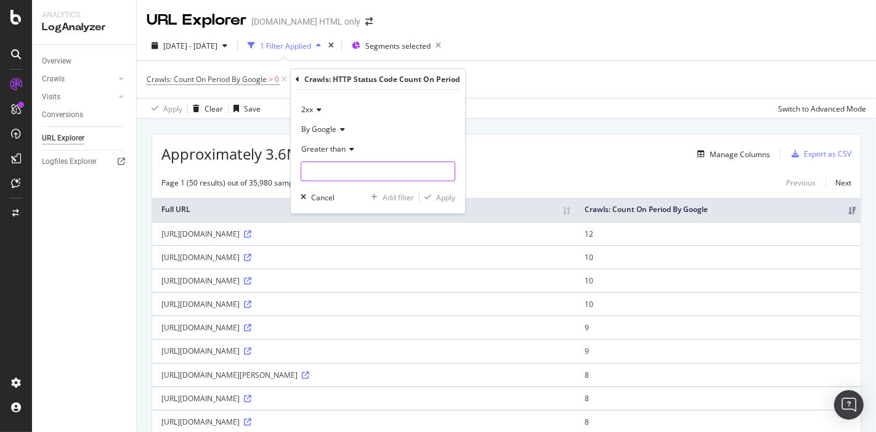
click at [325, 172] on input "number" at bounding box center [378, 171] width 155 height 20
type input "0"
click at [434, 195] on div "button" at bounding box center [427, 196] width 17 height 7
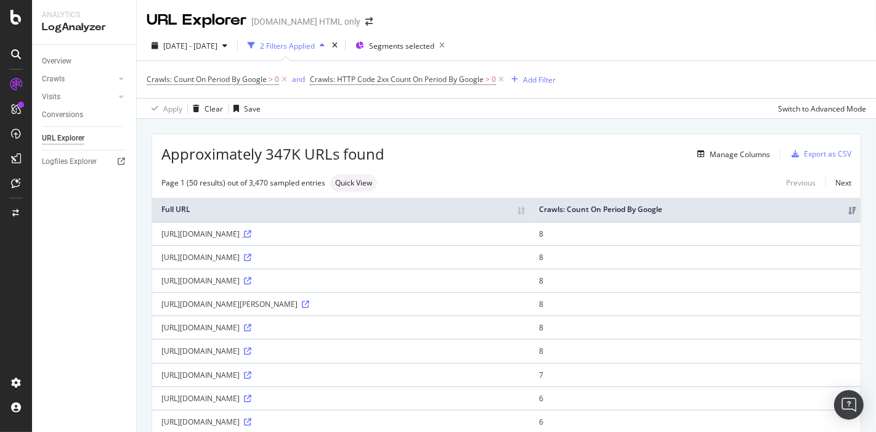
click at [251, 238] on icon at bounding box center [247, 233] width 7 height 7
drag, startPoint x: 436, startPoint y: 334, endPoint x: 230, endPoint y: 342, distance: 205.8
click at [230, 339] on td "[URL][DOMAIN_NAME]" at bounding box center [340, 326] width 377 height 23
copy div "/in/buy/resale/shivani_maternity_hospital_mulund_west_lmk"
click at [224, 333] on div "[URL][DOMAIN_NAME]" at bounding box center [340, 327] width 359 height 10
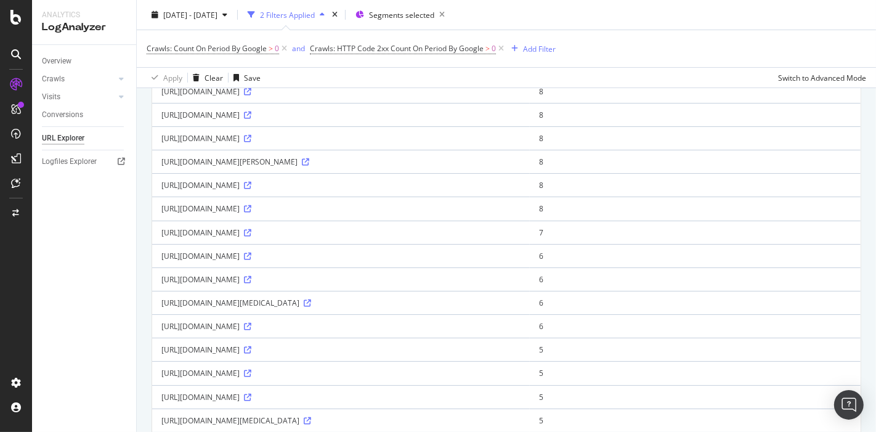
scroll to position [182, 0]
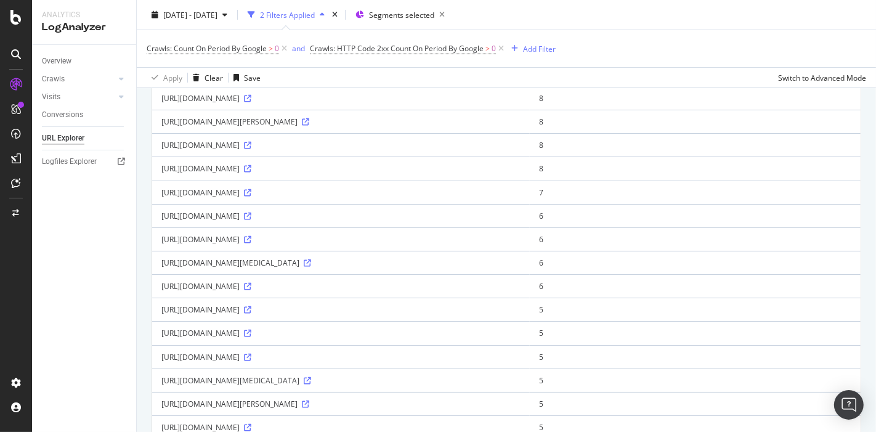
drag, startPoint x: 230, startPoint y: 406, endPoint x: 567, endPoint y: 219, distance: 385.4
click at [520, 219] on div "[URL][DOMAIN_NAME]" at bounding box center [340, 216] width 359 height 10
copy div "/buy-under-construction-apartments-near-merlin-homeland-mall-for-sale-lmk-srpid…"
drag, startPoint x: 230, startPoint y: 247, endPoint x: 362, endPoint y: 249, distance: 131.8
click at [362, 244] on div "[URL][DOMAIN_NAME]" at bounding box center [340, 239] width 359 height 10
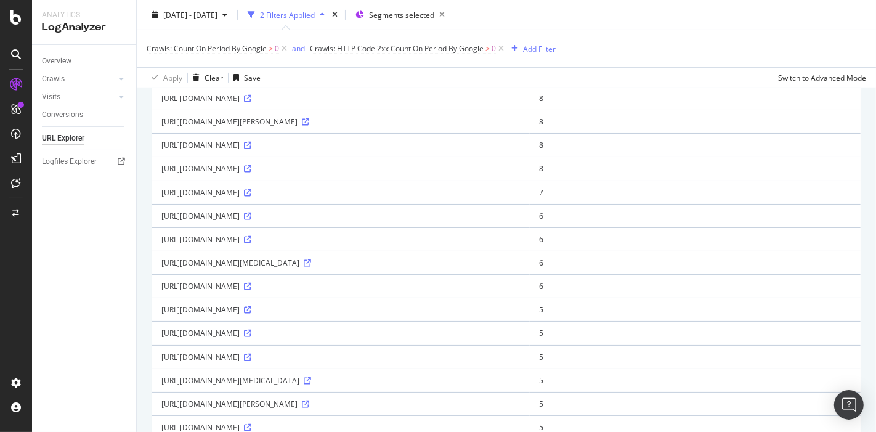
copy div "/in/buy/projects/esi_banashankari_lmk"
drag, startPoint x: 232, startPoint y: 270, endPoint x: 181, endPoint y: 280, distance: 51.6
click at [181, 268] on div "[URL][DOMAIN_NAME][MEDICAL_DATA]" at bounding box center [340, 262] width 359 height 10
copy div "/rent/properties-for-rent-near-child-care-and-[MEDICAL_DATA]-centre-best-diabet…"
